Goal: Information Seeking & Learning: Learn about a topic

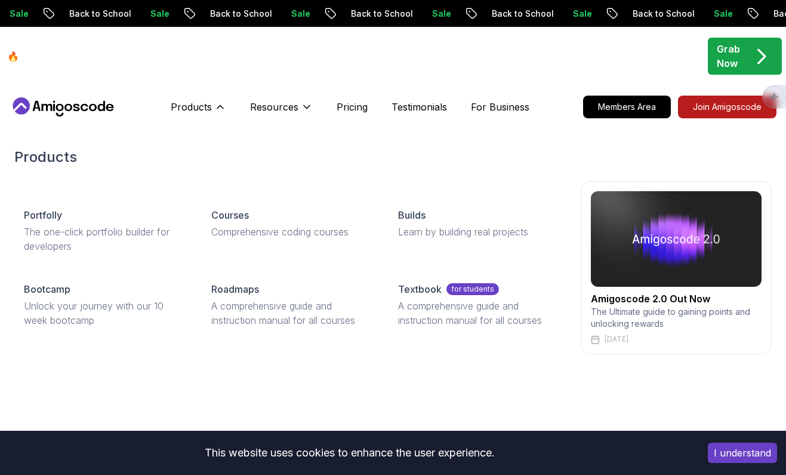
click at [195, 113] on p "Products" at bounding box center [191, 107] width 41 height 14
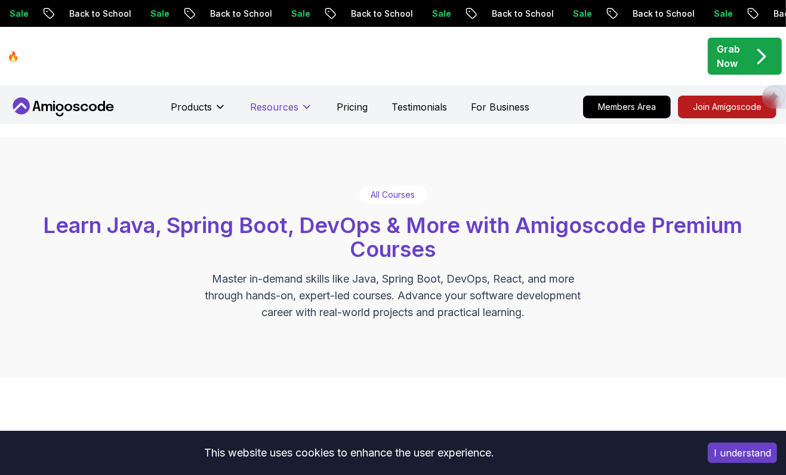
click at [288, 112] on p "Resources" at bounding box center [274, 107] width 48 height 14
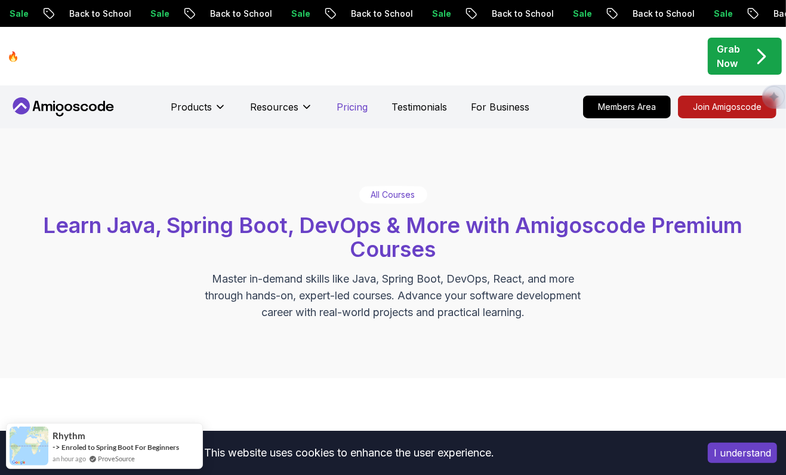
click at [343, 106] on p "Pricing" at bounding box center [352, 107] width 31 height 14
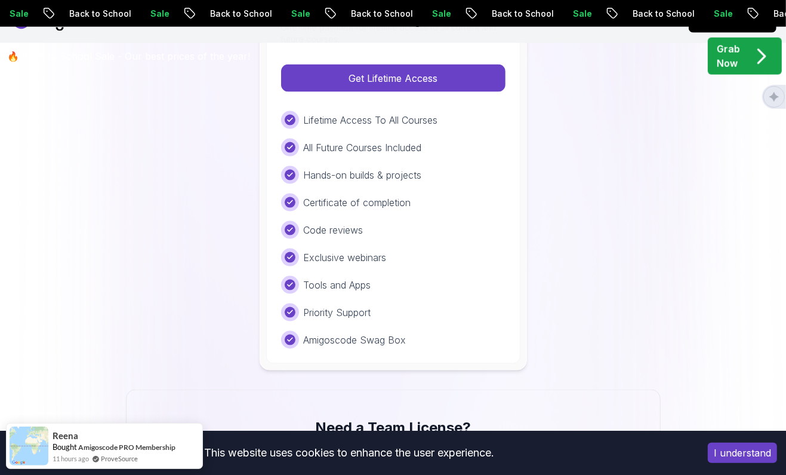
scroll to position [873, 0]
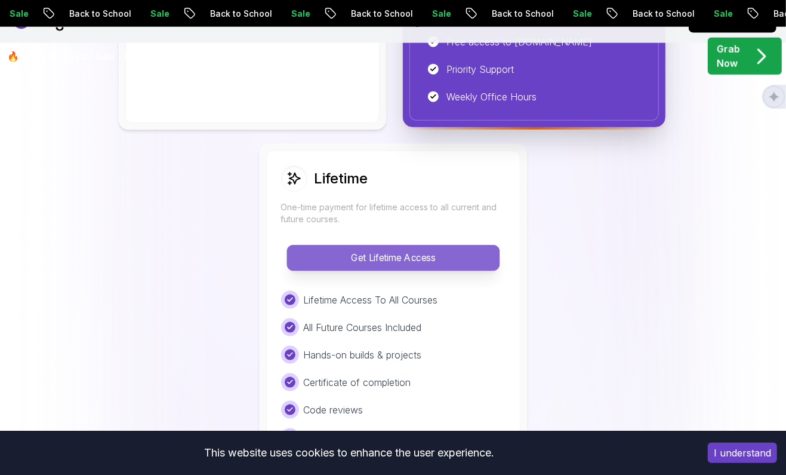
click at [433, 249] on p "Get Lifetime Access" at bounding box center [393, 257] width 212 height 25
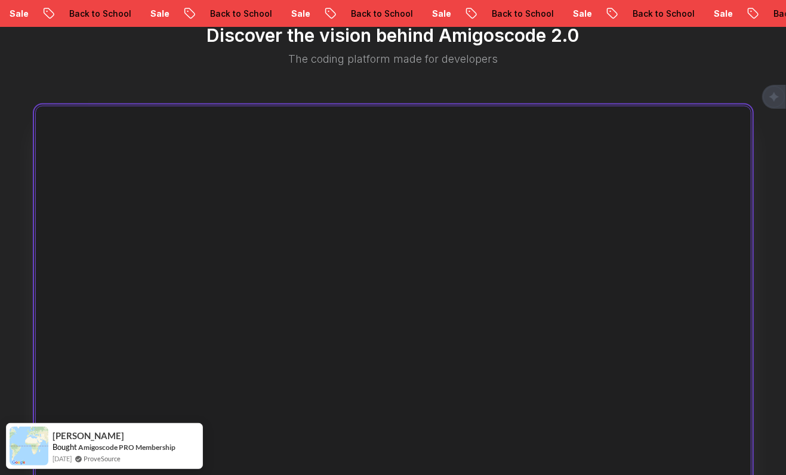
scroll to position [1053, 0]
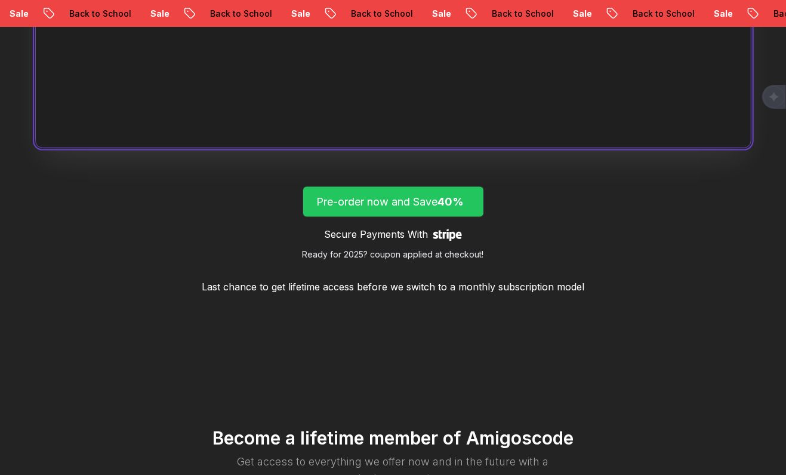
click at [400, 199] on p "Pre-order now and Save 40%" at bounding box center [393, 201] width 153 height 17
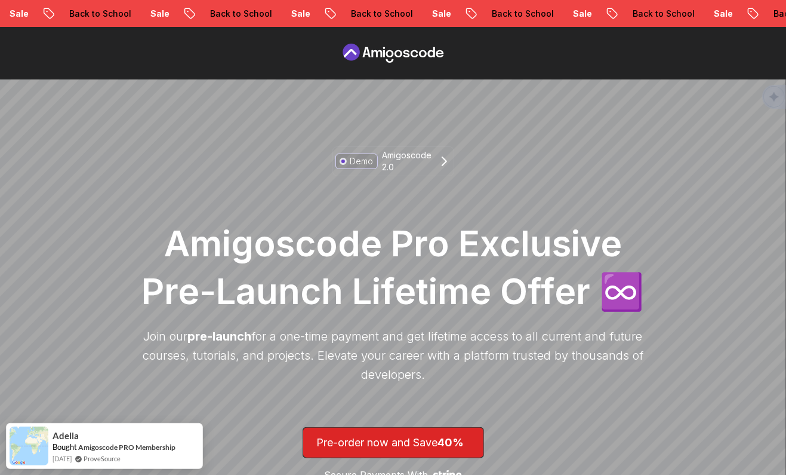
click at [366, 51] on icon at bounding box center [393, 53] width 107 height 19
click at [363, 56] on icon at bounding box center [366, 52] width 8 height 10
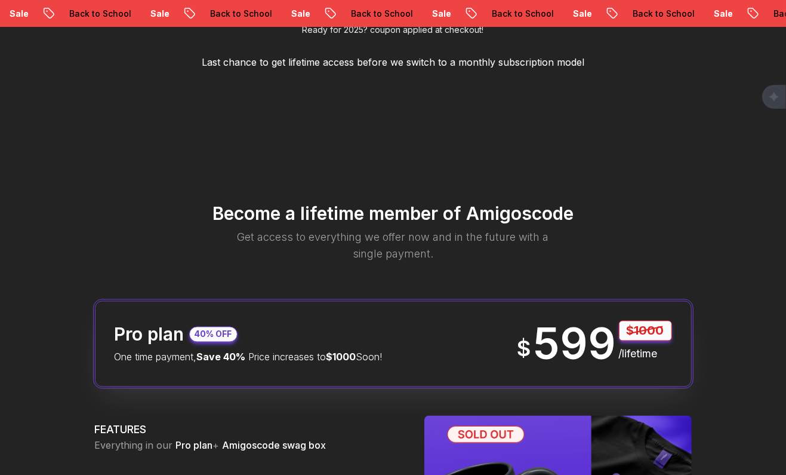
scroll to position [1053, 0]
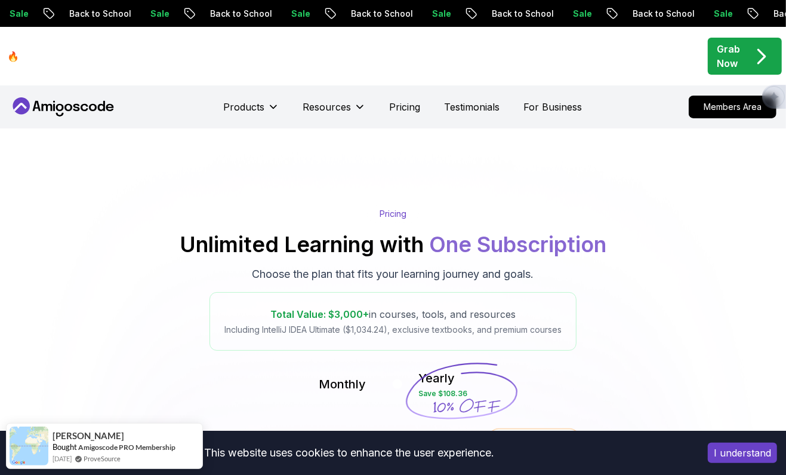
click at [244, 97] on div "Products" at bounding box center [252, 107] width 56 height 24
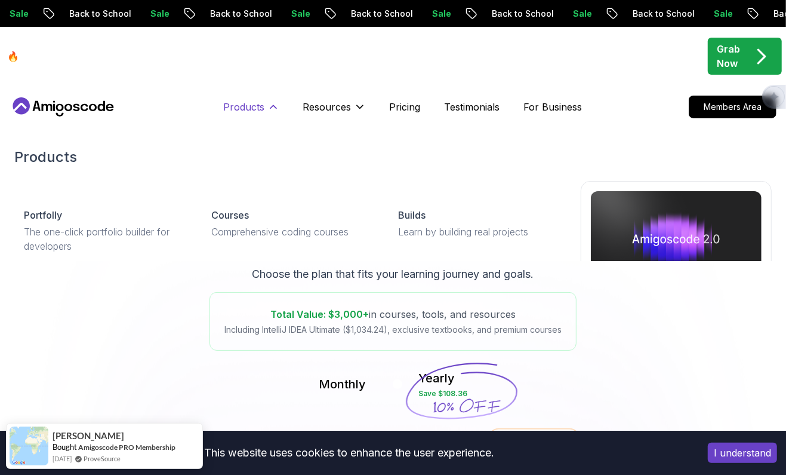
click at [244, 103] on p "Products" at bounding box center [244, 107] width 41 height 14
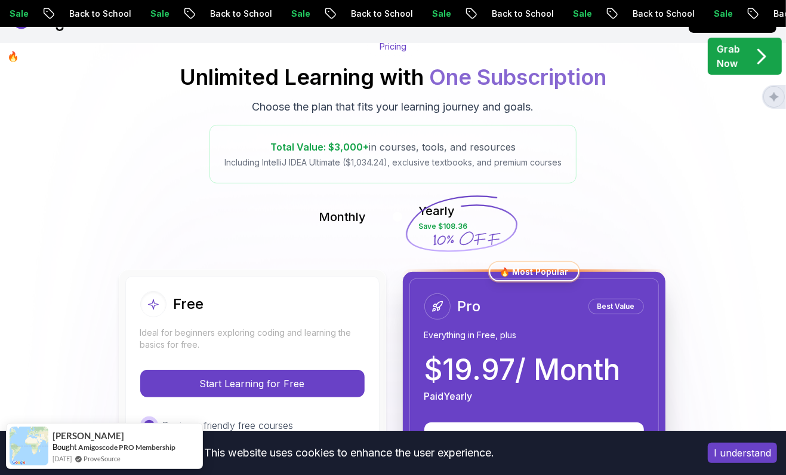
scroll to position [208, 0]
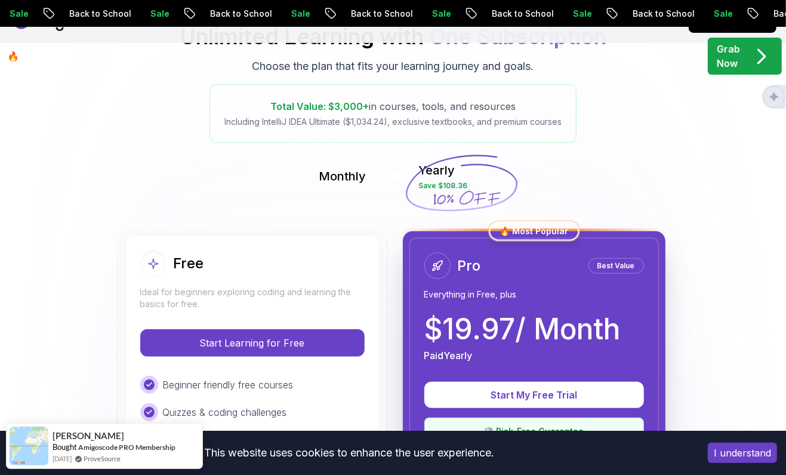
click at [469, 186] on icon at bounding box center [461, 183] width 115 height 105
click at [454, 188] on icon at bounding box center [461, 183] width 115 height 105
select select "vi"
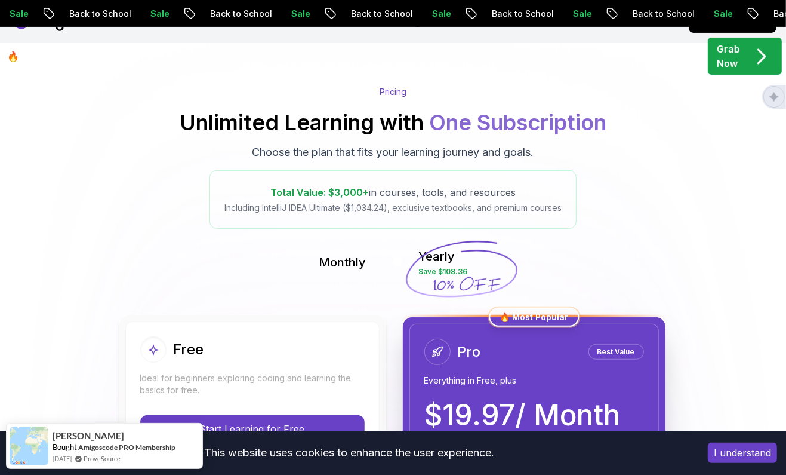
click at [439, 217] on icon at bounding box center [461, 269] width 115 height 105
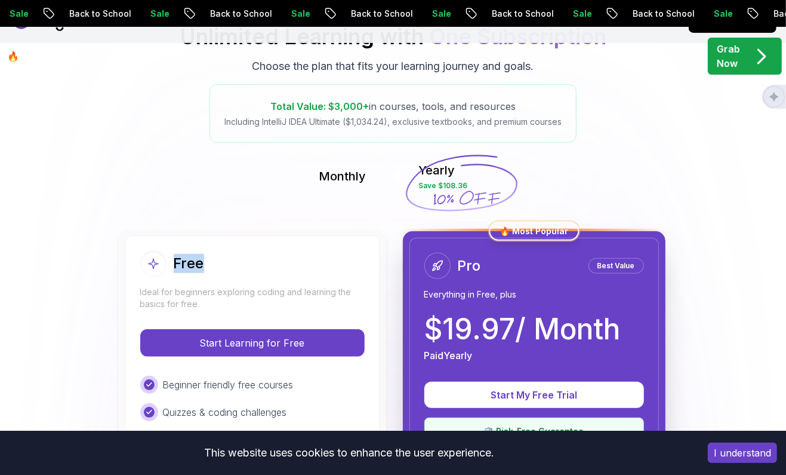
click at [439, 174] on icon at bounding box center [461, 183] width 115 height 105
select select "vi"
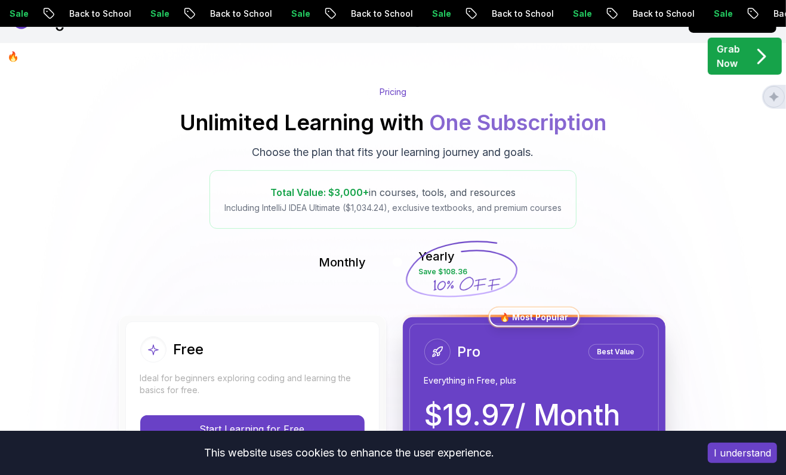
click at [393, 248] on div "Monthly Yearly Save $108.36" at bounding box center [393, 262] width 774 height 29
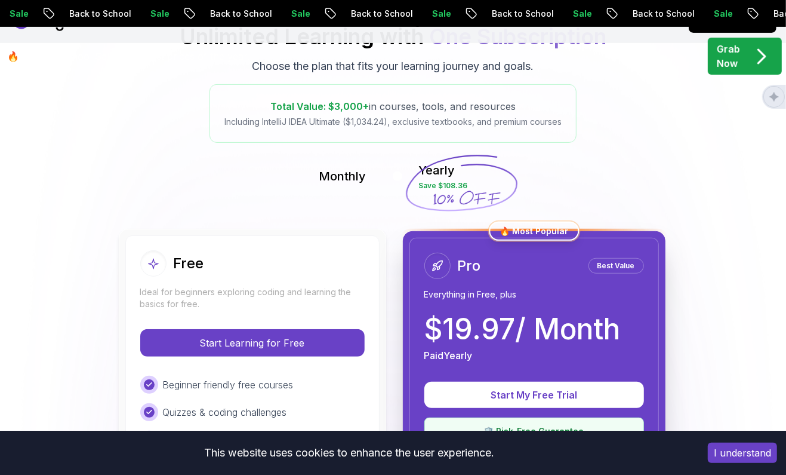
click at [430, 175] on icon at bounding box center [461, 183] width 115 height 105
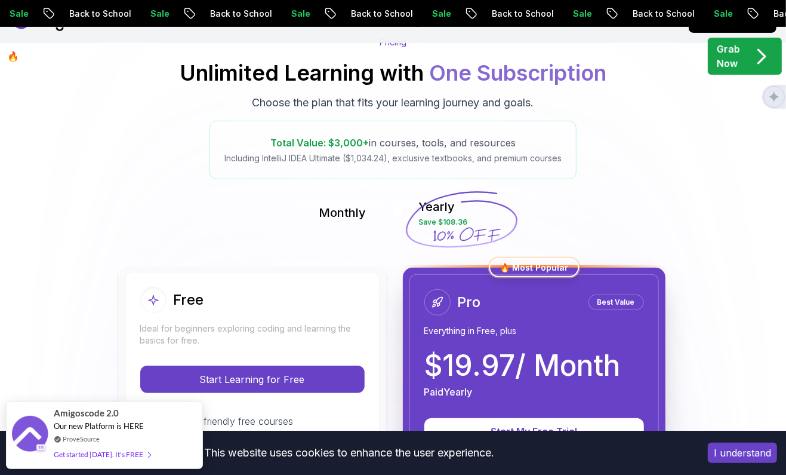
scroll to position [170, 0]
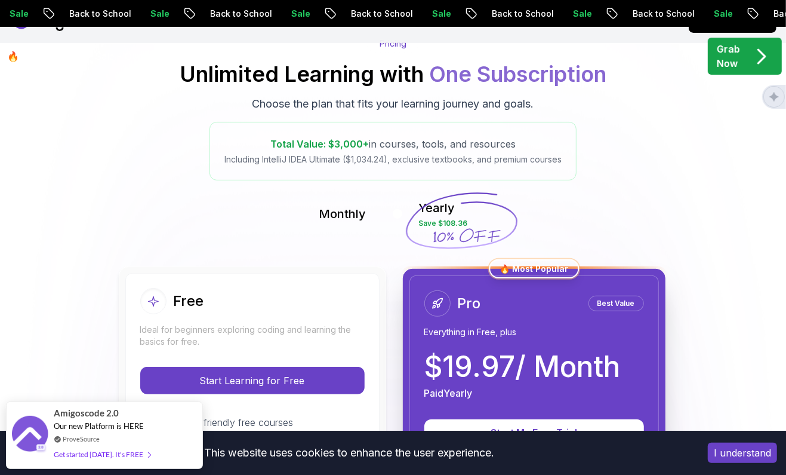
click at [443, 202] on icon at bounding box center [461, 220] width 115 height 105
click at [375, 161] on p "Including IntelliJ IDEA Ultimate ($1,034.24), exclusive textbooks, and premium …" at bounding box center [392, 159] width 337 height 12
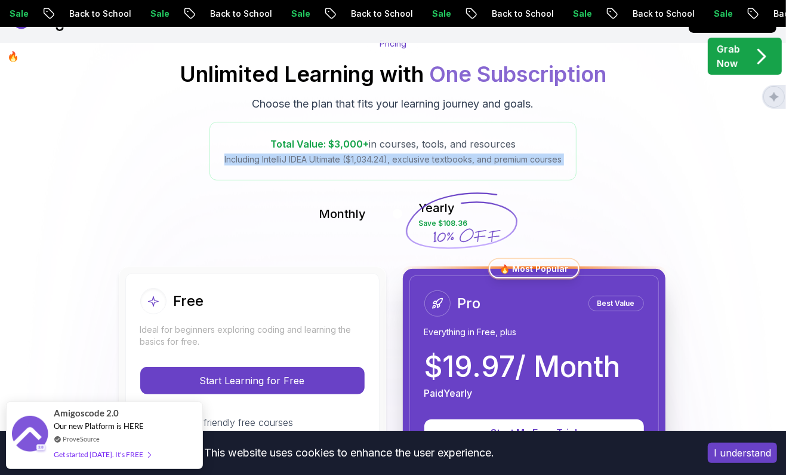
click at [375, 161] on p "Including IntelliJ IDEA Ultimate ($1,034.24), exclusive textbooks, and premium …" at bounding box center [392, 159] width 337 height 12
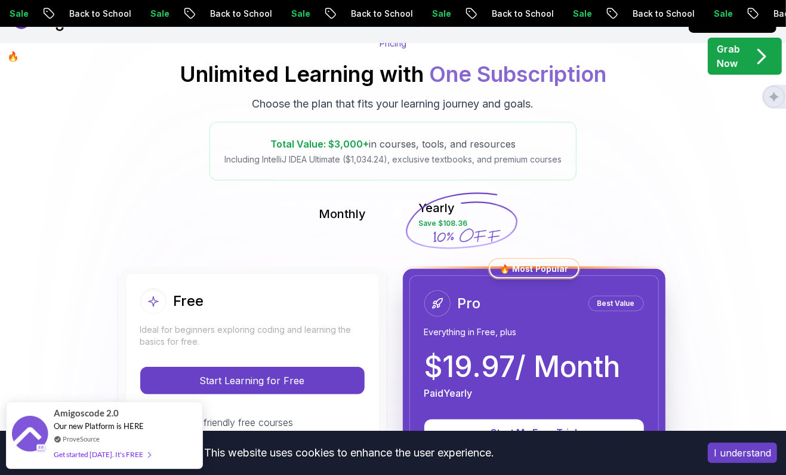
click at [440, 160] on p "Including IntelliJ IDEA Ultimate ($1,034.24), exclusive textbooks, and premium …" at bounding box center [392, 159] width 337 height 12
select select "vi"
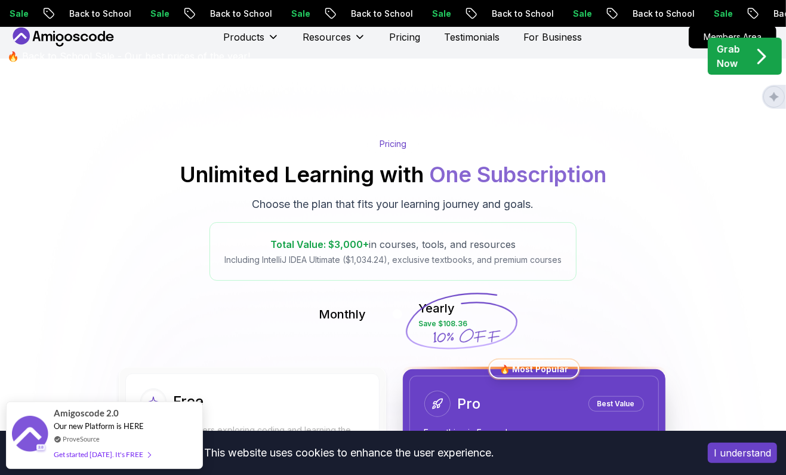
click at [282, 254] on p "Including IntelliJ IDEA Ultimate ($1,034.24), exclusive textbooks, and premium …" at bounding box center [392, 260] width 337 height 12
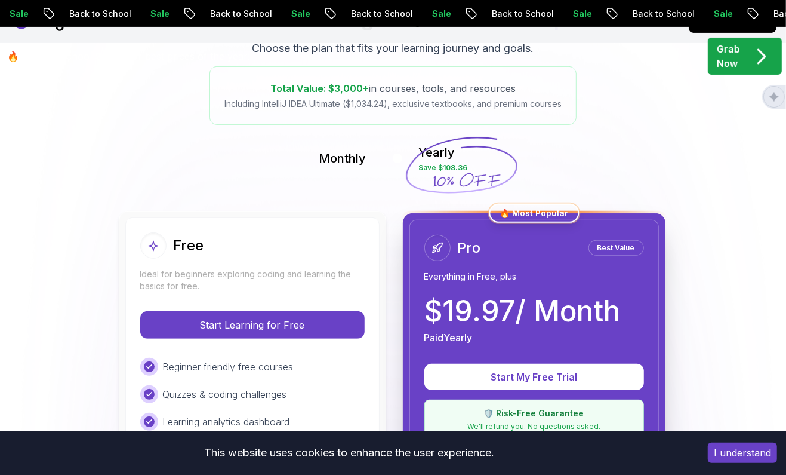
scroll to position [418, 0]
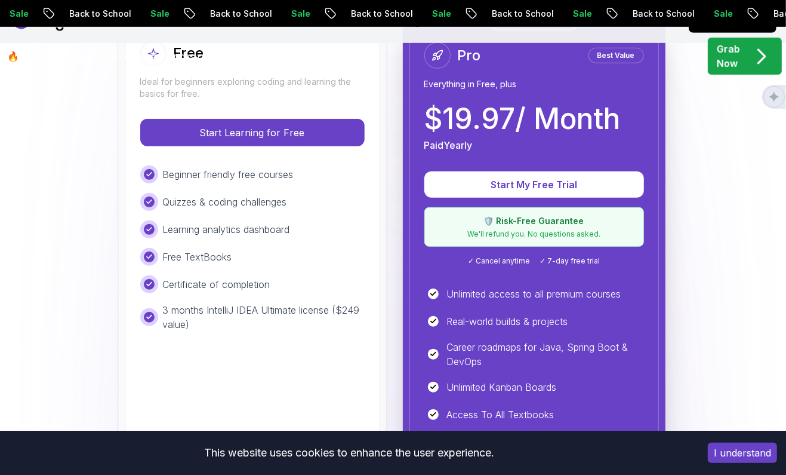
click at [472, 231] on p "We'll refund you. No questions asked." at bounding box center [534, 234] width 204 height 10
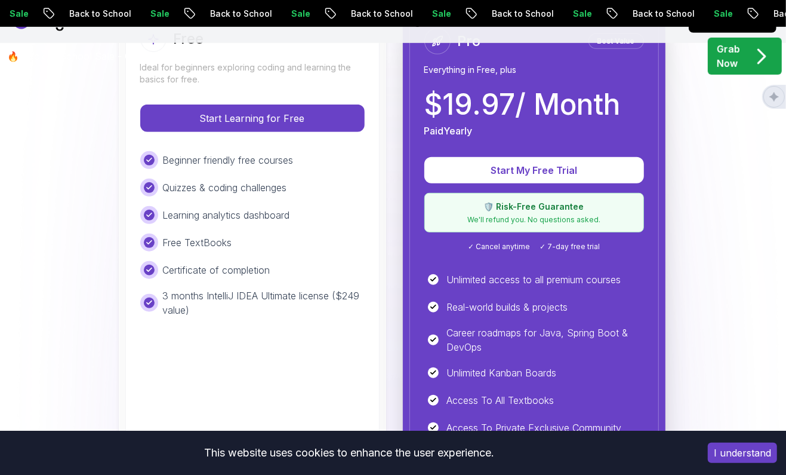
scroll to position [440, 0]
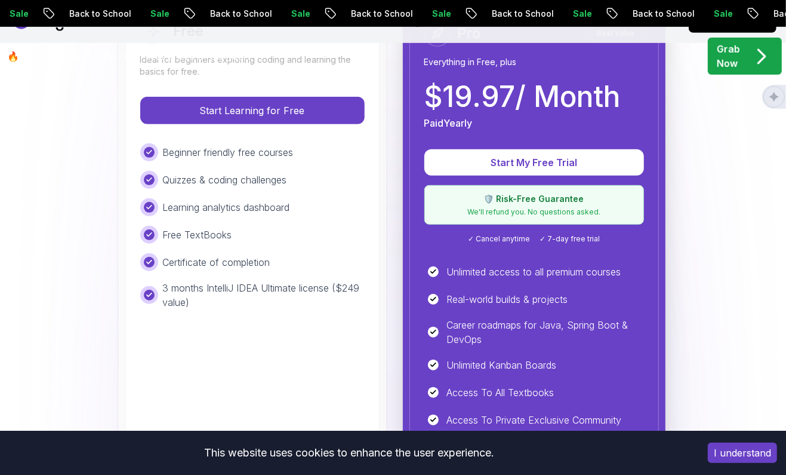
click at [533, 208] on p "We'll refund you. No questions asked." at bounding box center [534, 212] width 204 height 10
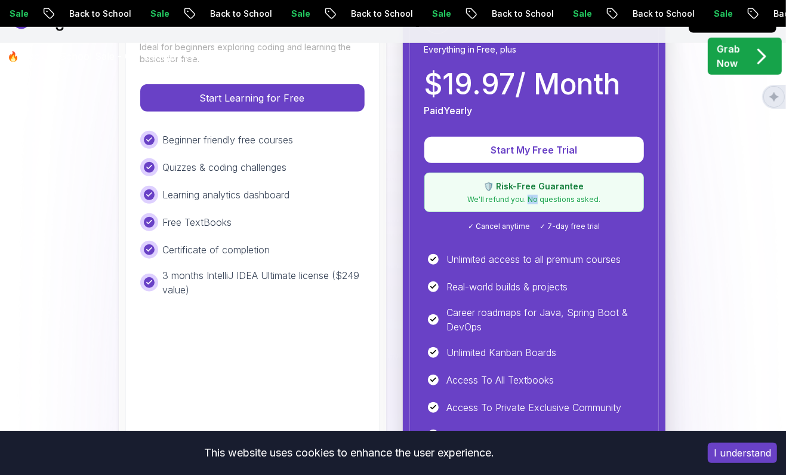
select select "vi"
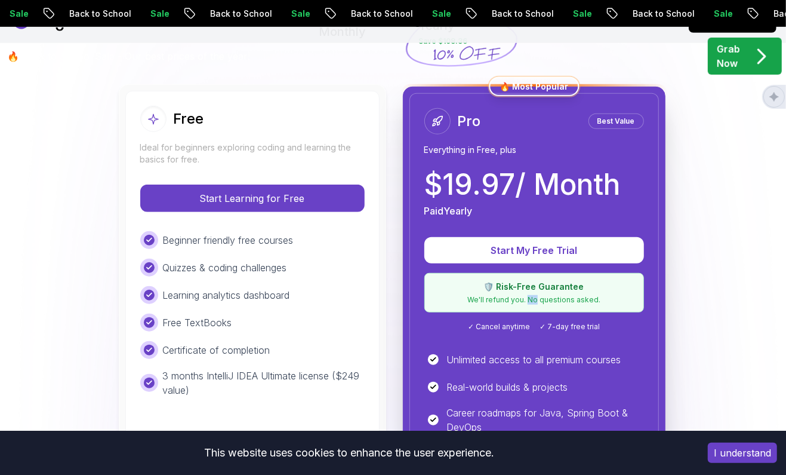
scroll to position [455, 0]
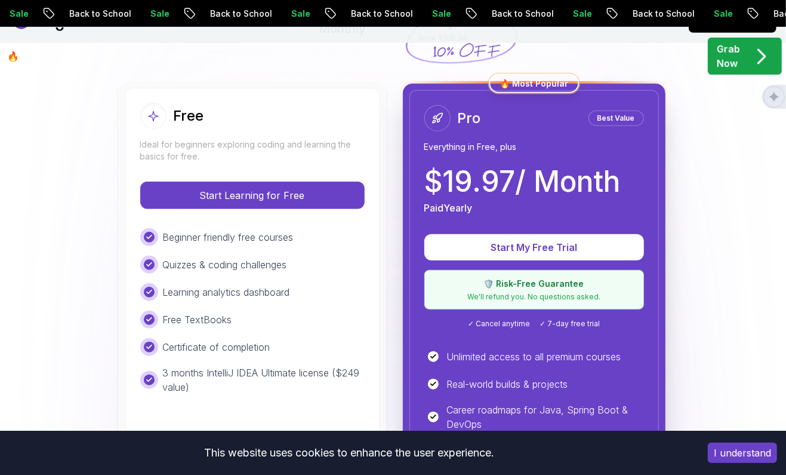
click at [507, 233] on div "Pro Best Value Everything in Free, plus $ 19.97 / Month Paid Yearly Start My Fr…" at bounding box center [533, 364] width 249 height 548
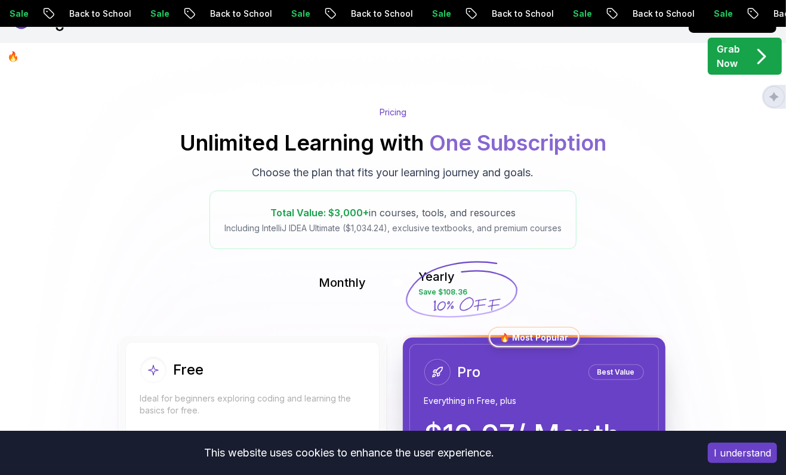
scroll to position [0, 0]
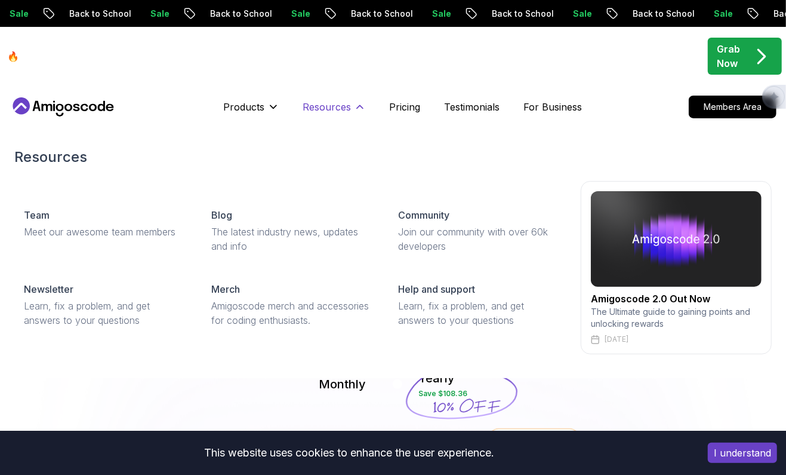
click at [342, 104] on p "Resources" at bounding box center [327, 107] width 48 height 14
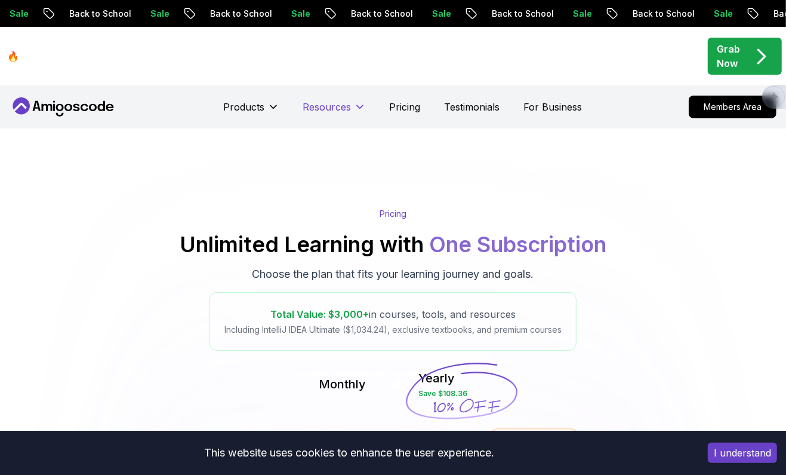
click at [354, 109] on icon at bounding box center [360, 107] width 12 height 12
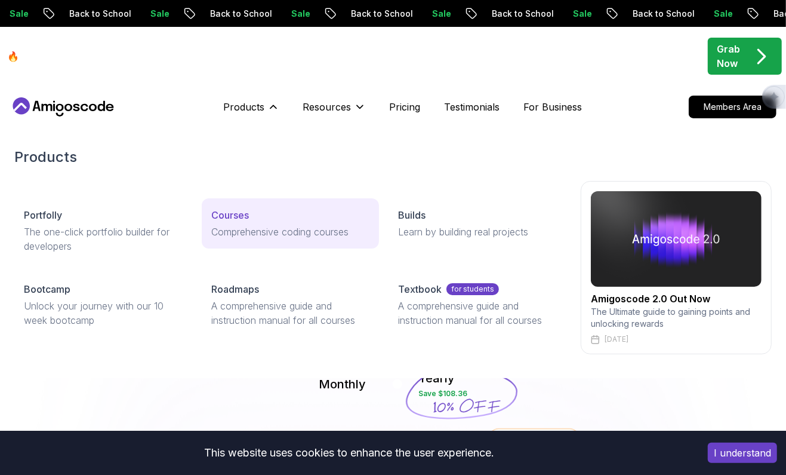
click at [216, 218] on p "Courses" at bounding box center [230, 215] width 38 height 14
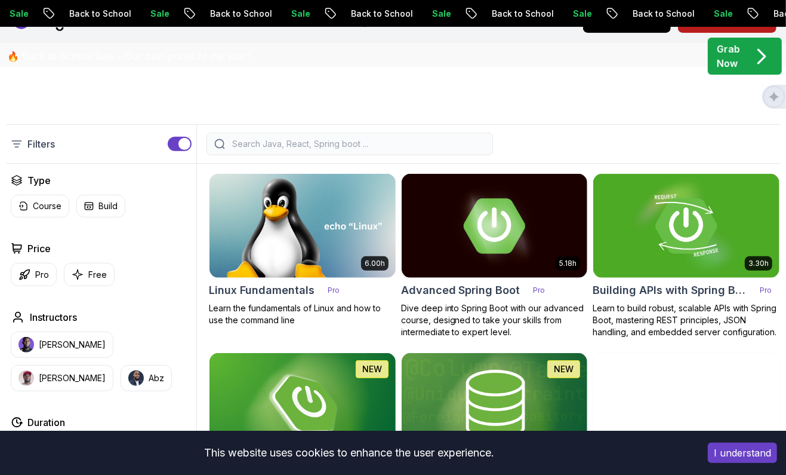
scroll to position [323, 0]
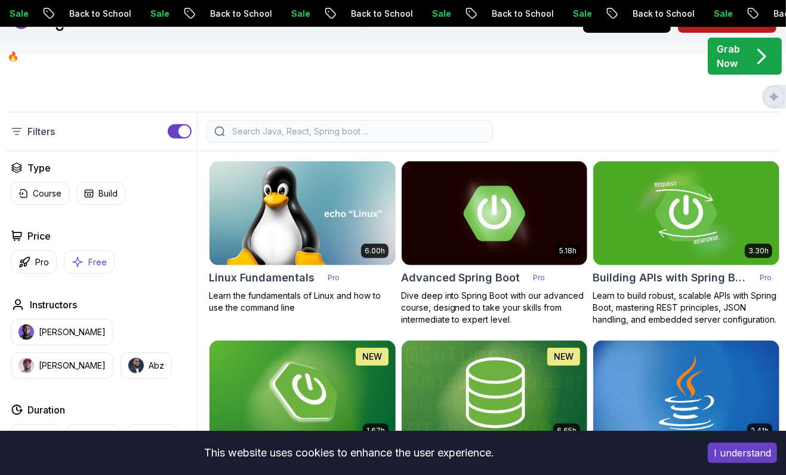
click at [106, 260] on button "Free" at bounding box center [89, 261] width 51 height 23
